Goal: Navigation & Orientation: Understand site structure

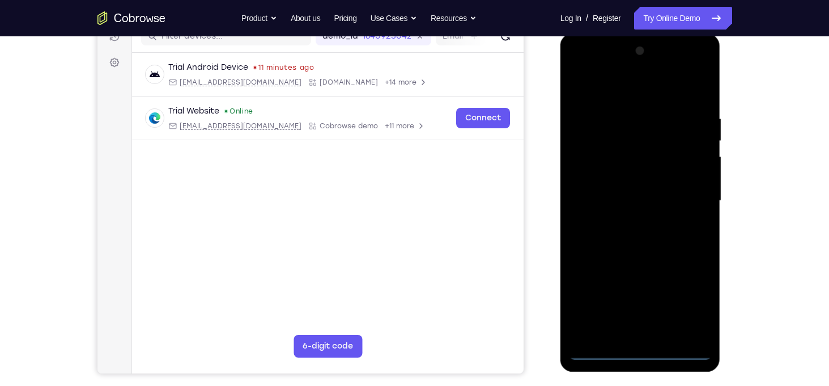
scroll to position [145, 0]
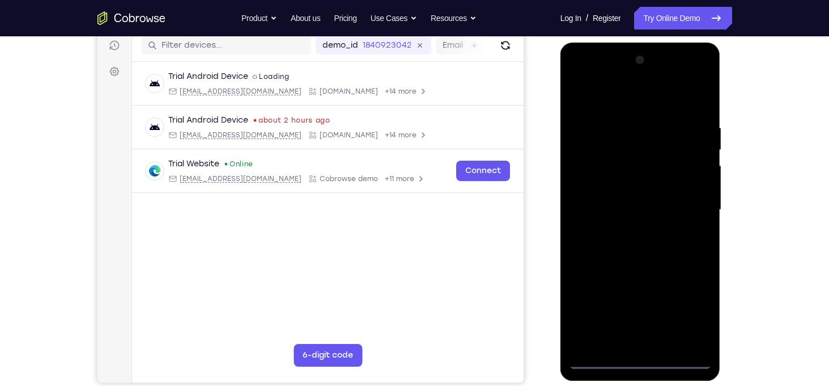
click at [636, 355] on div at bounding box center [640, 210] width 143 height 318
click at [641, 361] on div at bounding box center [640, 210] width 143 height 318
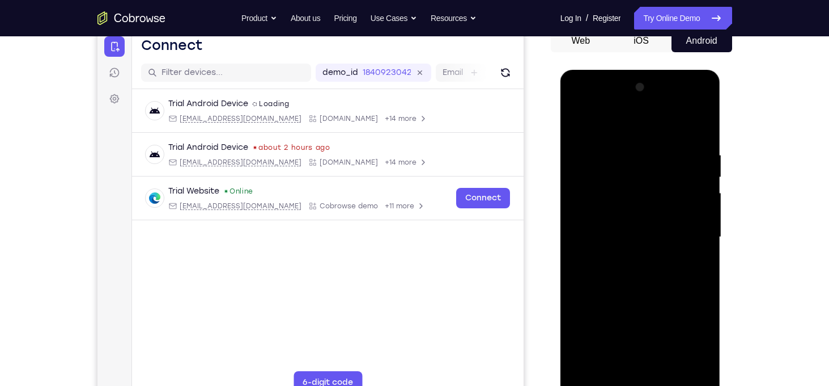
scroll to position [118, 0]
drag, startPoint x: 647, startPoint y: 186, endPoint x: 650, endPoint y: 167, distance: 19.5
click at [650, 167] on div at bounding box center [640, 237] width 143 height 318
click at [661, 266] on div at bounding box center [640, 237] width 143 height 318
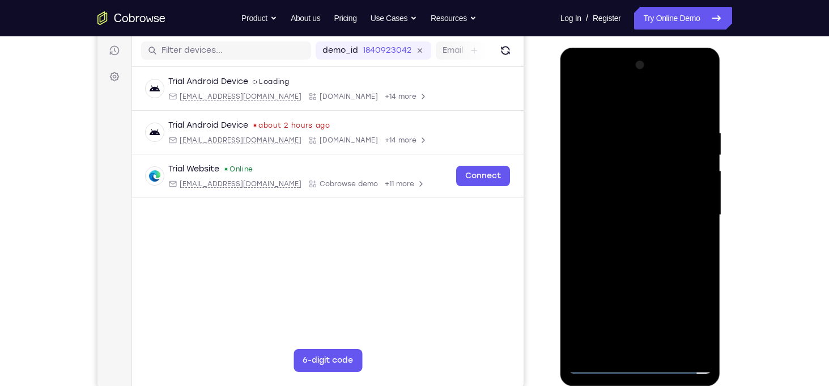
scroll to position [141, 0]
drag, startPoint x: 640, startPoint y: 315, endPoint x: 638, endPoint y: 129, distance: 185.4
click at [638, 129] on div at bounding box center [640, 215] width 143 height 318
drag, startPoint x: 638, startPoint y: 295, endPoint x: 649, endPoint y: 132, distance: 163.6
click at [649, 132] on div at bounding box center [640, 215] width 143 height 318
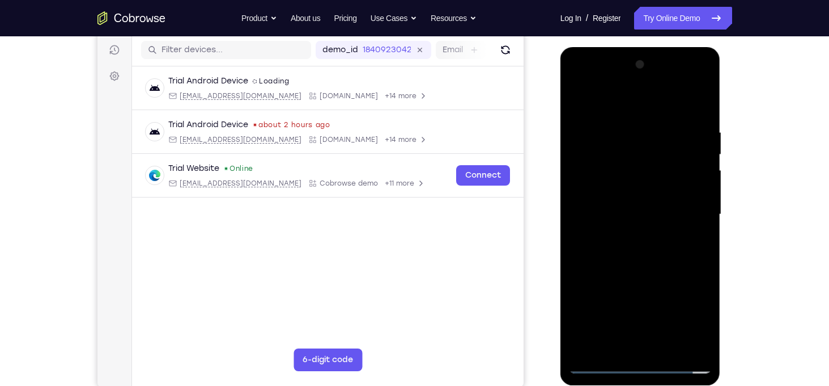
drag, startPoint x: 635, startPoint y: 342, endPoint x: 647, endPoint y: 247, distance: 95.5
click at [647, 247] on div at bounding box center [640, 215] width 143 height 318
click at [662, 311] on div at bounding box center [640, 215] width 143 height 318
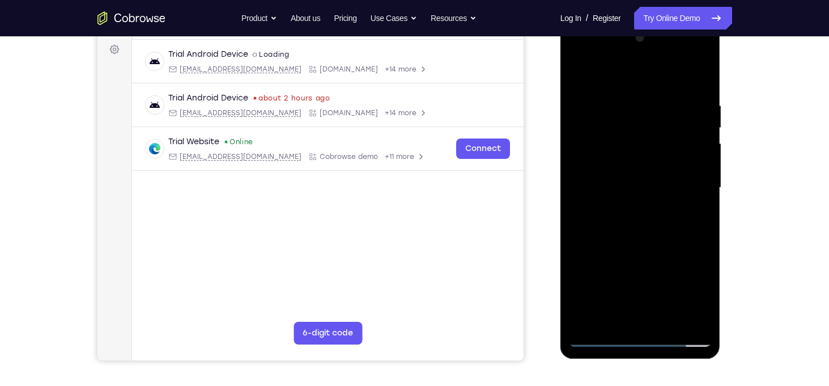
scroll to position [168, 0]
drag, startPoint x: 636, startPoint y: 160, endPoint x: 645, endPoint y: 99, distance: 61.3
click at [645, 99] on div at bounding box center [640, 187] width 143 height 318
drag, startPoint x: 654, startPoint y: 231, endPoint x: 658, endPoint y: 170, distance: 60.8
click at [658, 170] on div at bounding box center [640, 187] width 143 height 318
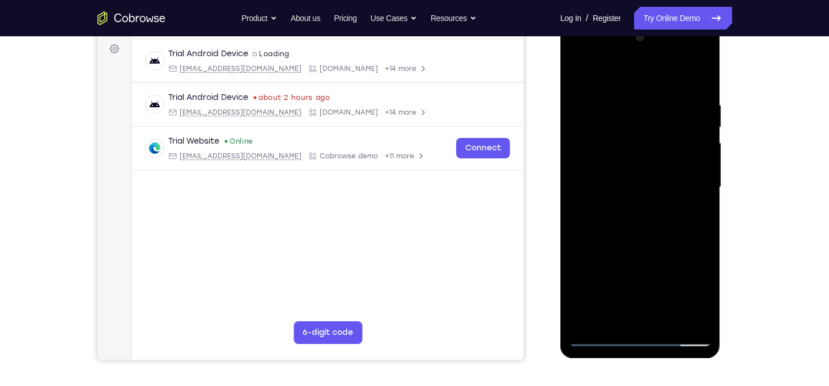
drag, startPoint x: 639, startPoint y: 193, endPoint x: 619, endPoint y: 268, distance: 76.9
click at [619, 268] on div at bounding box center [640, 187] width 143 height 318
click at [637, 335] on div at bounding box center [640, 187] width 143 height 318
drag, startPoint x: 634, startPoint y: 250, endPoint x: 613, endPoint y: 109, distance: 142.7
click at [613, 109] on div at bounding box center [640, 187] width 143 height 318
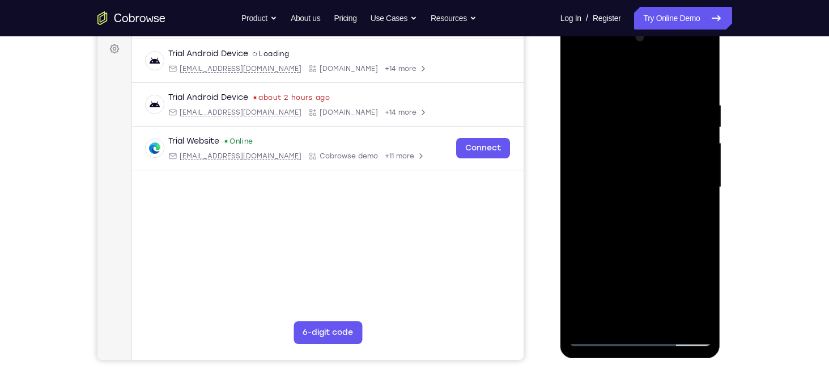
click at [613, 109] on div at bounding box center [640, 187] width 143 height 318
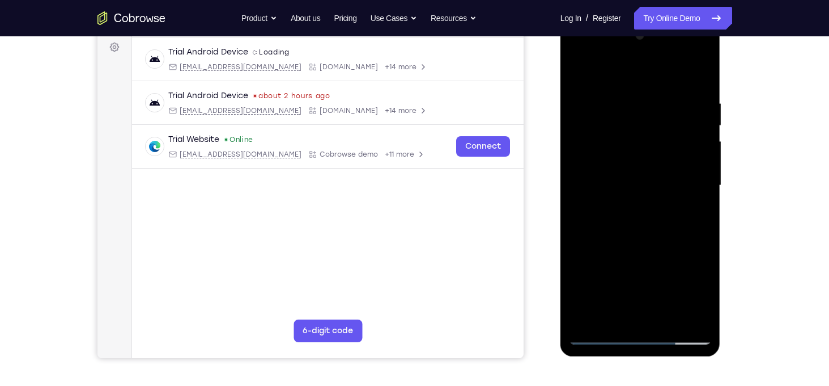
scroll to position [170, 0]
click at [647, 307] on div at bounding box center [640, 185] width 143 height 318
click at [658, 260] on div at bounding box center [640, 185] width 143 height 318
drag, startPoint x: 680, startPoint y: 257, endPoint x: 653, endPoint y: 260, distance: 27.4
click at [653, 260] on div at bounding box center [640, 185] width 143 height 318
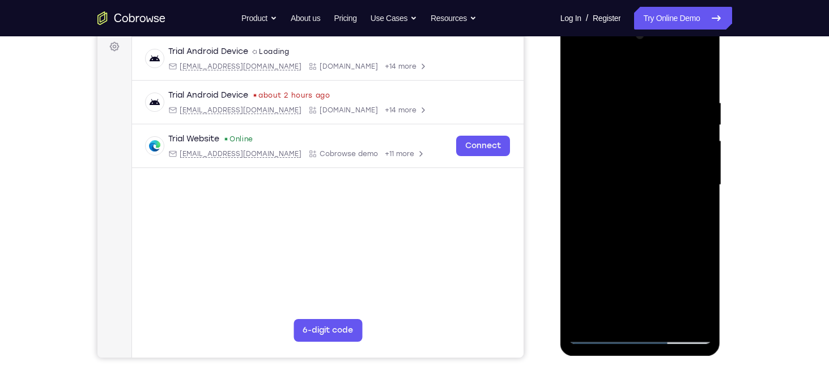
click at [643, 310] on div at bounding box center [640, 185] width 143 height 318
click at [698, 249] on div at bounding box center [640, 185] width 143 height 318
